Goal: Book appointment/travel/reservation

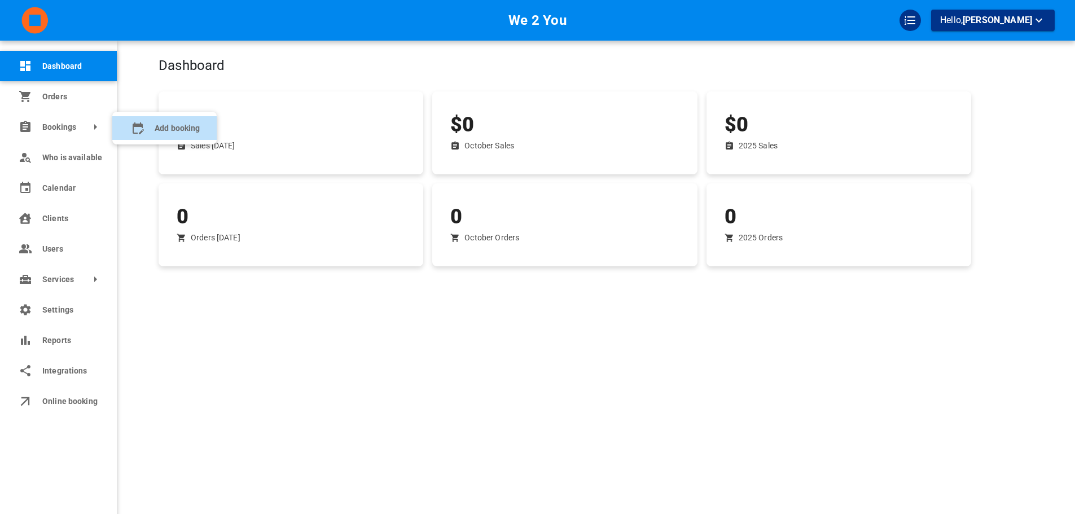
click at [142, 126] on icon at bounding box center [138, 128] width 11 height 12
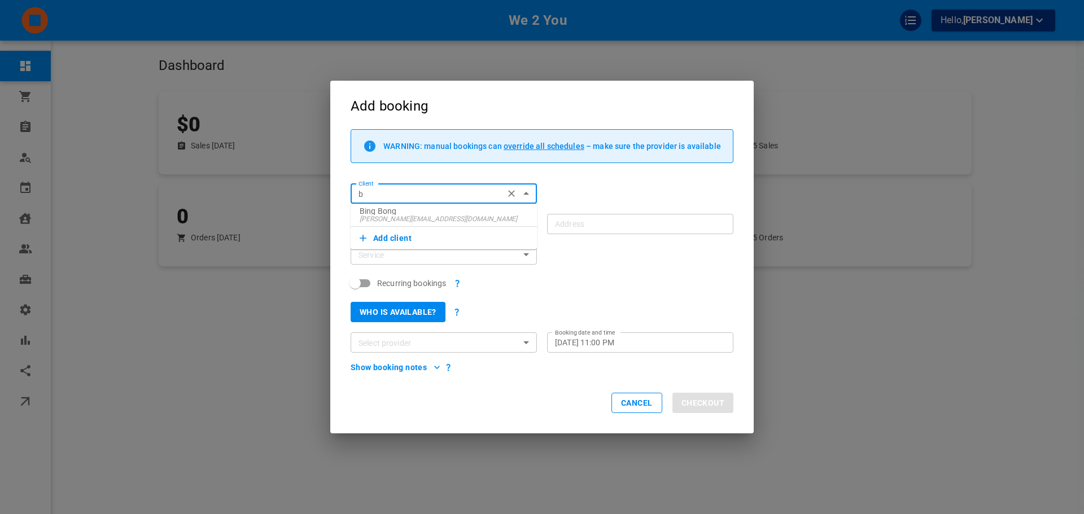
click at [402, 215] on span "[PERSON_NAME][EMAIL_ADDRESS][DOMAIN_NAME]" at bounding box center [444, 219] width 168 height 8
type input "Bing Bong"
type input "[STREET_ADDRESS][PERSON_NAME]"
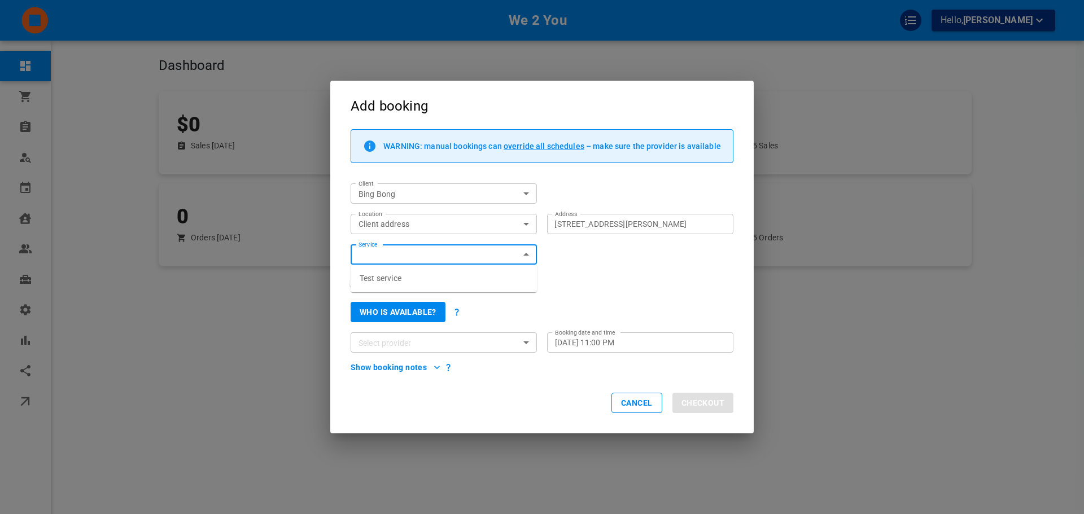
click at [404, 256] on input "Service" at bounding box center [434, 255] width 161 height 14
click at [407, 256] on input "Service" at bounding box center [434, 255] width 161 height 14
click at [407, 283] on li "Test service" at bounding box center [444, 278] width 186 height 19
type input "Test service"
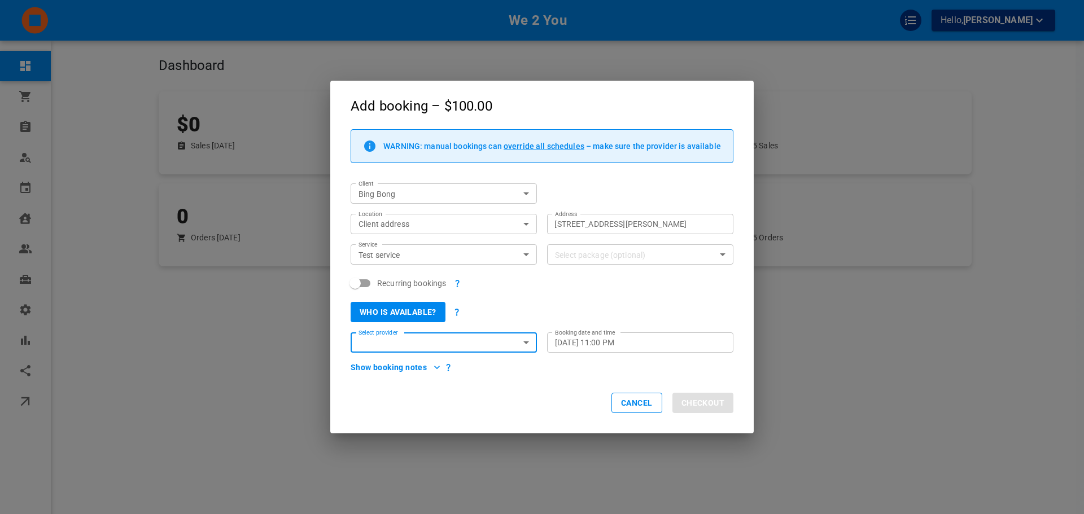
click at [602, 257] on input "Select package (optional)" at bounding box center [630, 255] width 161 height 14
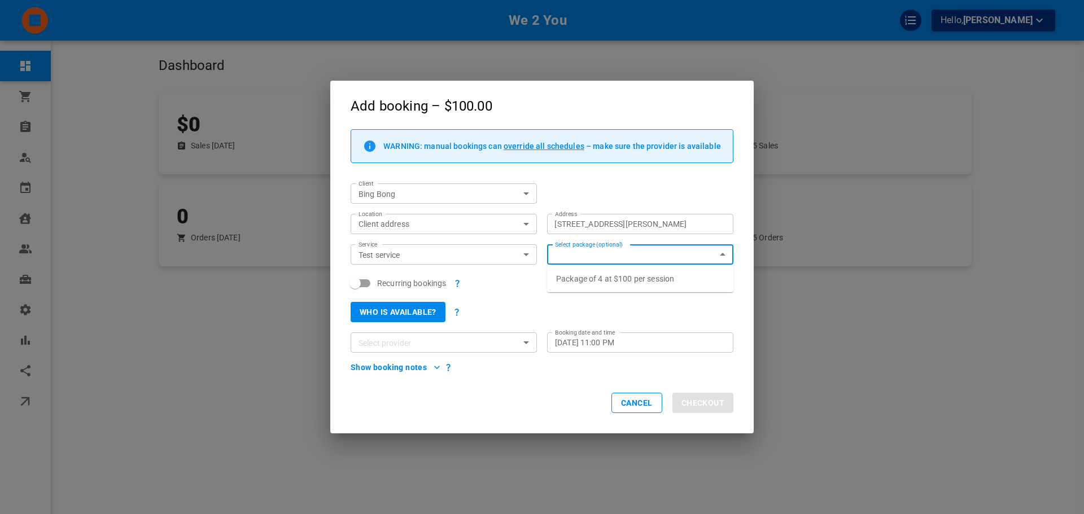
click at [600, 281] on p "Package of 4 at $100 per session" at bounding box center [640, 278] width 168 height 9
checkbox input "true"
type input "Package of 4 at $100 per session"
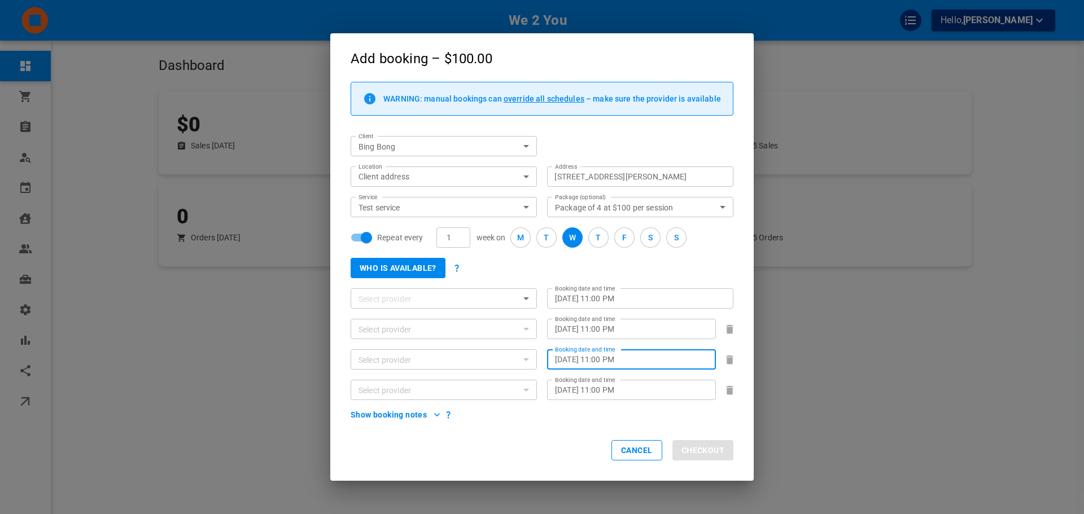
click at [601, 358] on input "[DATE] 11:00 PM" at bounding box center [629, 359] width 148 height 11
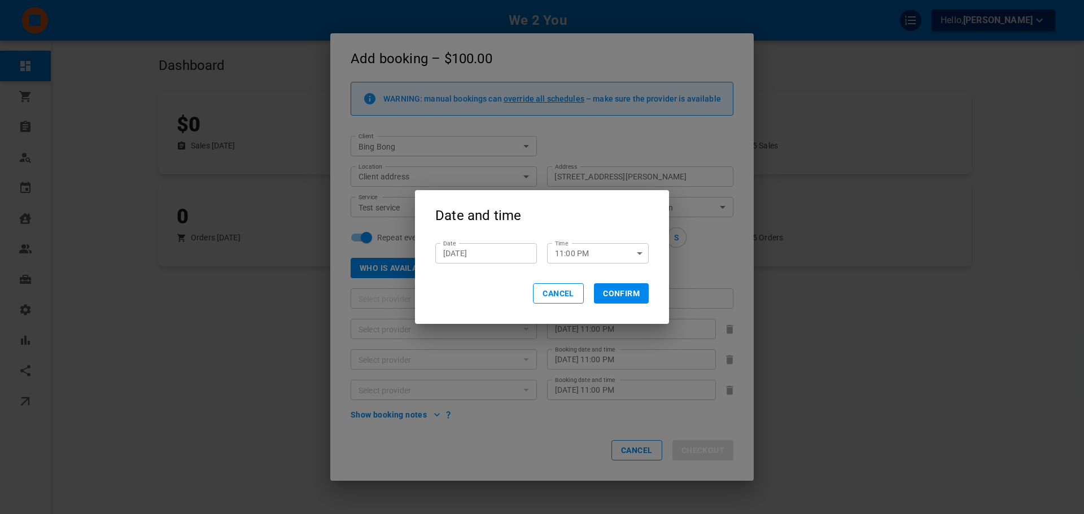
click at [565, 299] on button "Cancel" at bounding box center [558, 293] width 51 height 20
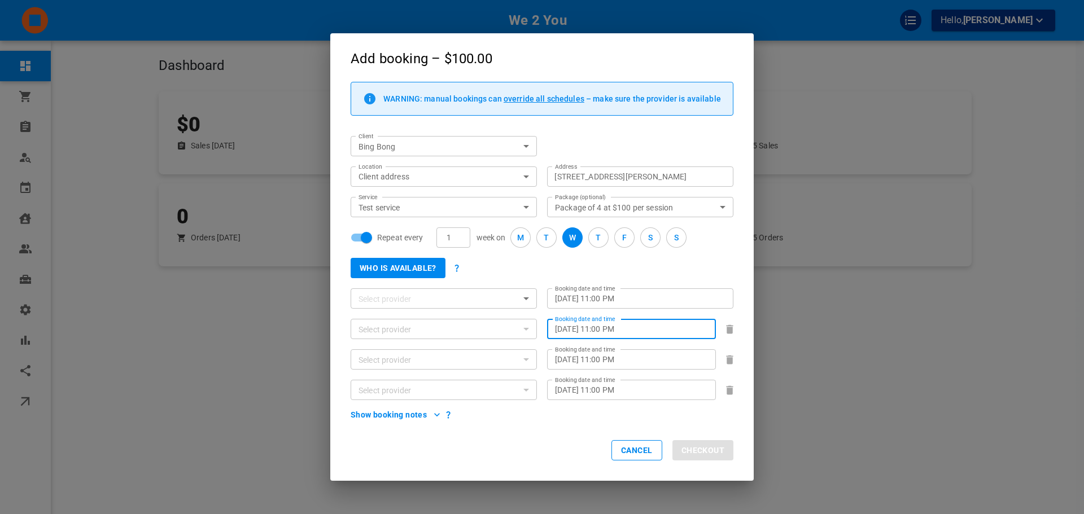
click at [587, 332] on input "[DATE] 11:00 PM" at bounding box center [629, 328] width 148 height 11
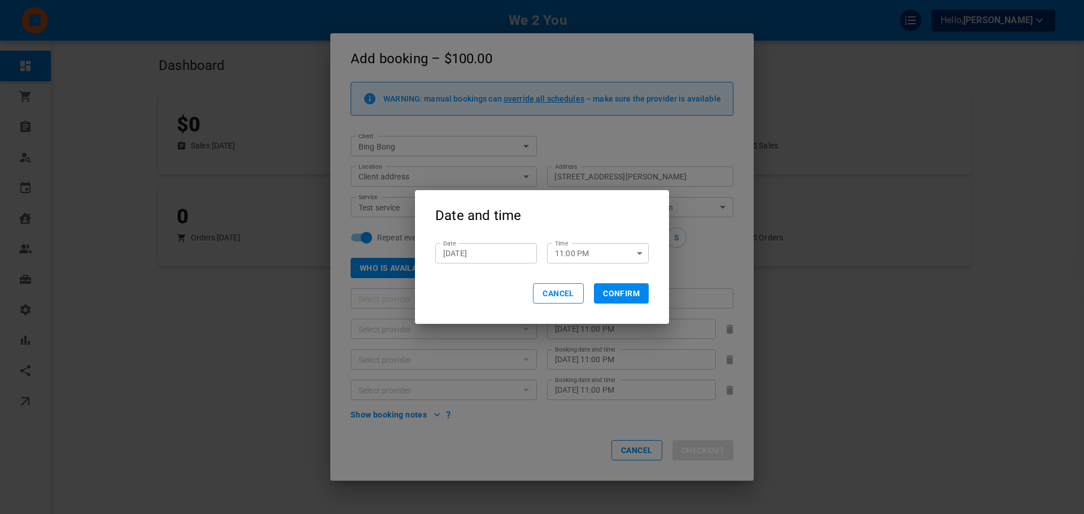
click at [552, 291] on button "Cancel" at bounding box center [558, 293] width 51 height 20
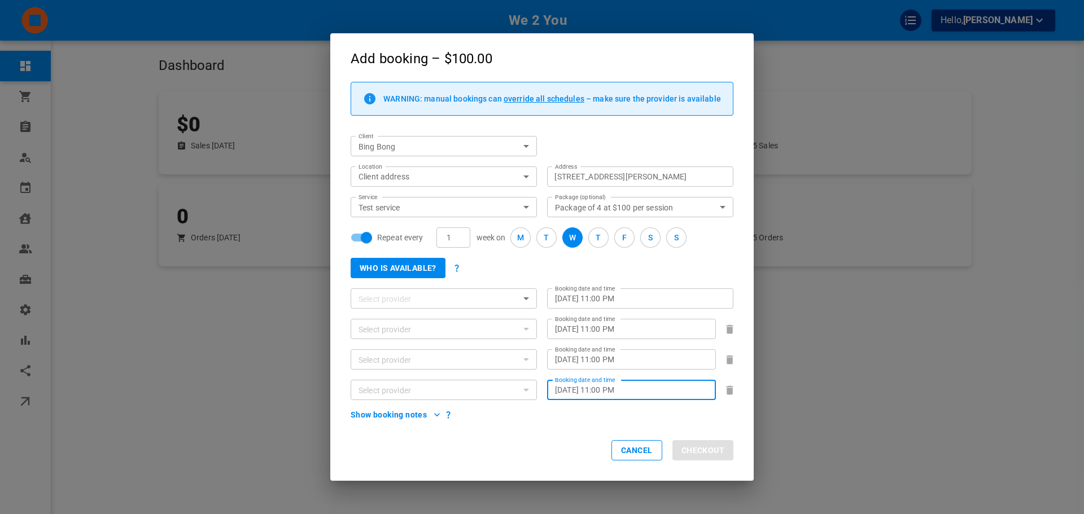
click at [586, 391] on input "[DATE] 11:00 PM" at bounding box center [629, 389] width 148 height 11
